Goal: Find contact information: Find contact information

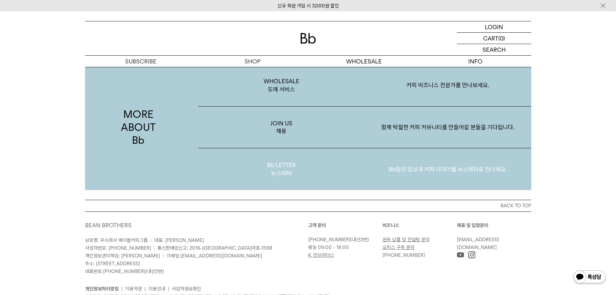
scroll to position [1253, 0]
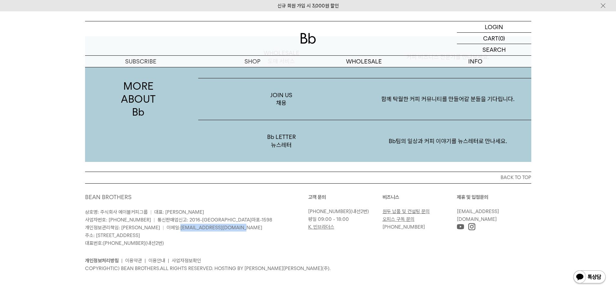
drag, startPoint x: 221, startPoint y: 229, endPoint x: 155, endPoint y: 230, distance: 66.0
click at [155, 230] on p "상호명: 주식회사 에이블커피그룹 | 대표: 박성호 사업자번호: 220-87-84283 | 통신판매업신고: 2016-서울마포-1598 개인정보관…" at bounding box center [196, 227] width 223 height 39
copy link "[EMAIL_ADDRESS][DOMAIN_NAME]"
drag, startPoint x: 206, startPoint y: 232, endPoint x: 202, endPoint y: 233, distance: 4.3
click at [206, 232] on p "상호명: 주식회사 에이블커피그룹 | 대표: 박성호 사업자번호: 220-87-84283 | 통신판매업신고: 2016-서울마포-1598 개인정보관…" at bounding box center [196, 227] width 223 height 39
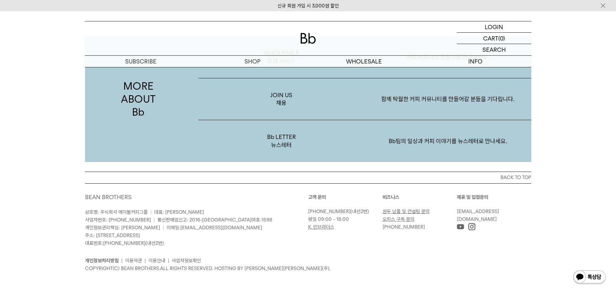
click at [393, 213] on link "원두 납품 및 컨설팅 문의" at bounding box center [406, 211] width 47 height 6
click at [107, 262] on link "개인정보처리방침" at bounding box center [102, 260] width 34 height 6
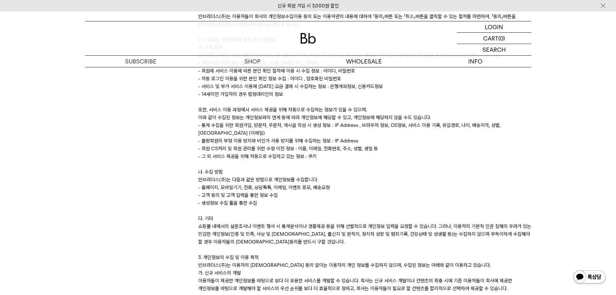
scroll to position [223, 0]
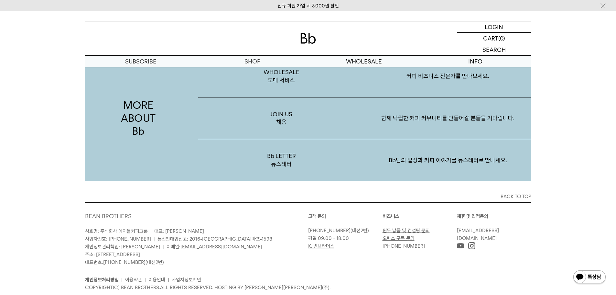
scroll to position [1253, 0]
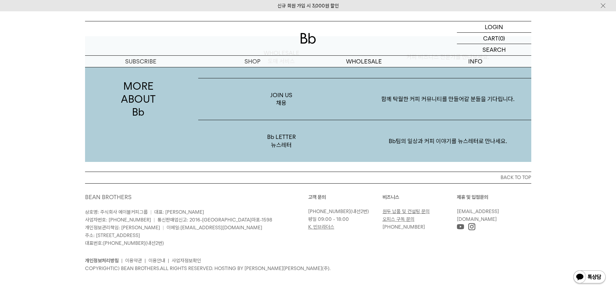
click at [483, 196] on p "제휴 및 입점문의" at bounding box center [494, 197] width 74 height 8
click at [111, 261] on link "개인정보처리방침" at bounding box center [102, 260] width 34 height 6
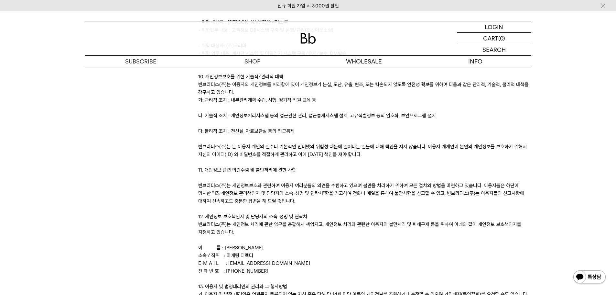
scroll to position [1197, 0]
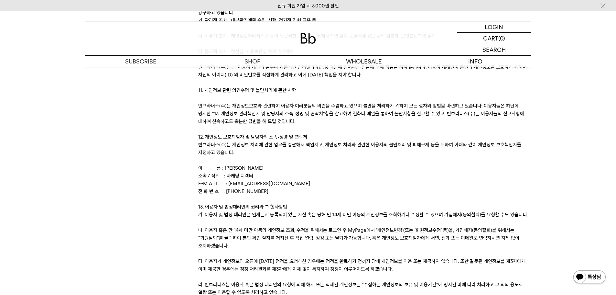
drag, startPoint x: 227, startPoint y: 170, endPoint x: 328, endPoint y: 170, distance: 100.9
copy div "seoyoung.youn@ablecoffeegroup.com"
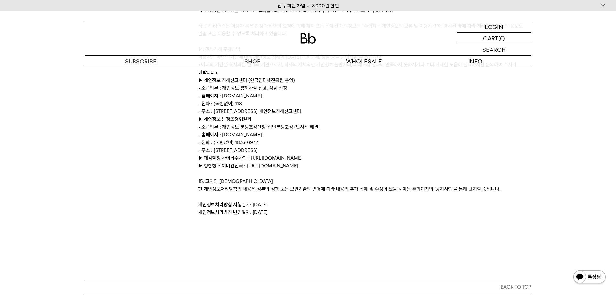
scroll to position [1455, 0]
